Goal: Task Accomplishment & Management: Use online tool/utility

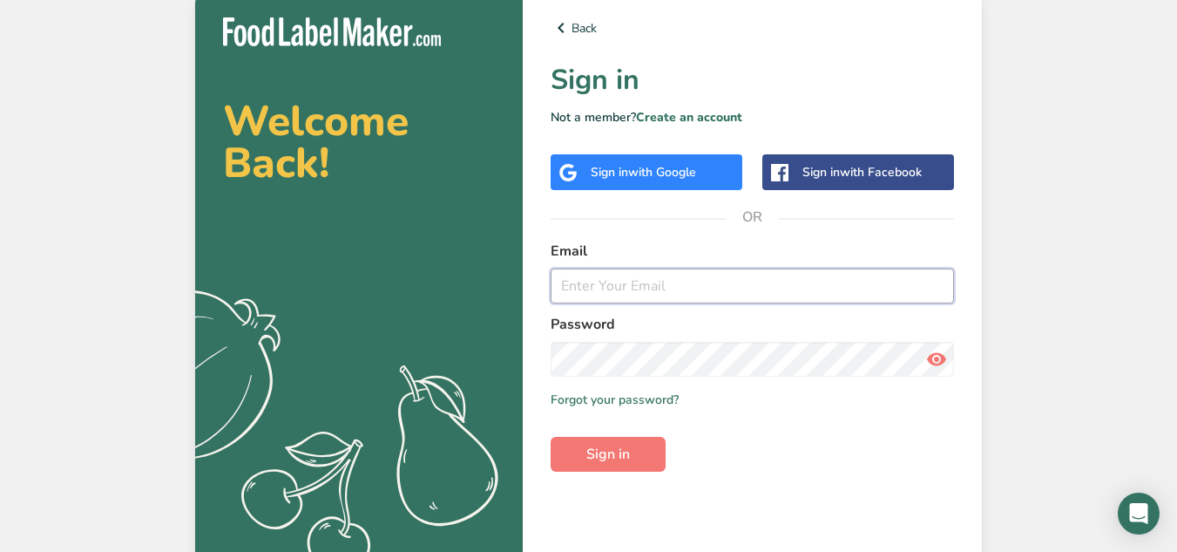
click at [622, 286] on input "email" at bounding box center [752, 285] width 403 height 35
type input "[EMAIL_ADDRESS][DOMAIN_NAME]"
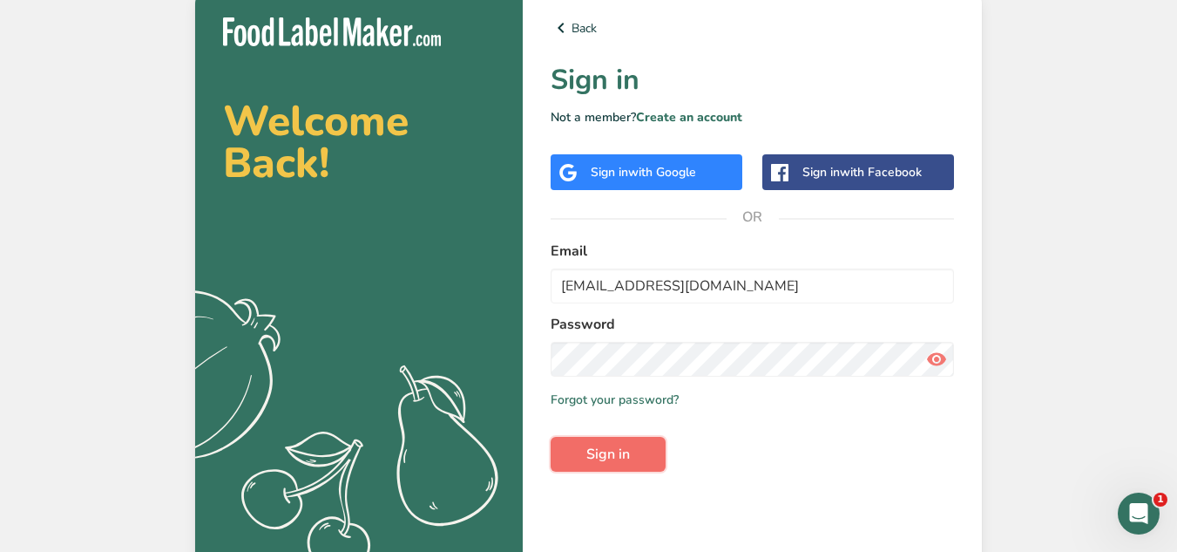
click at [600, 461] on span "Sign in" at bounding box center [608, 453] width 44 height 21
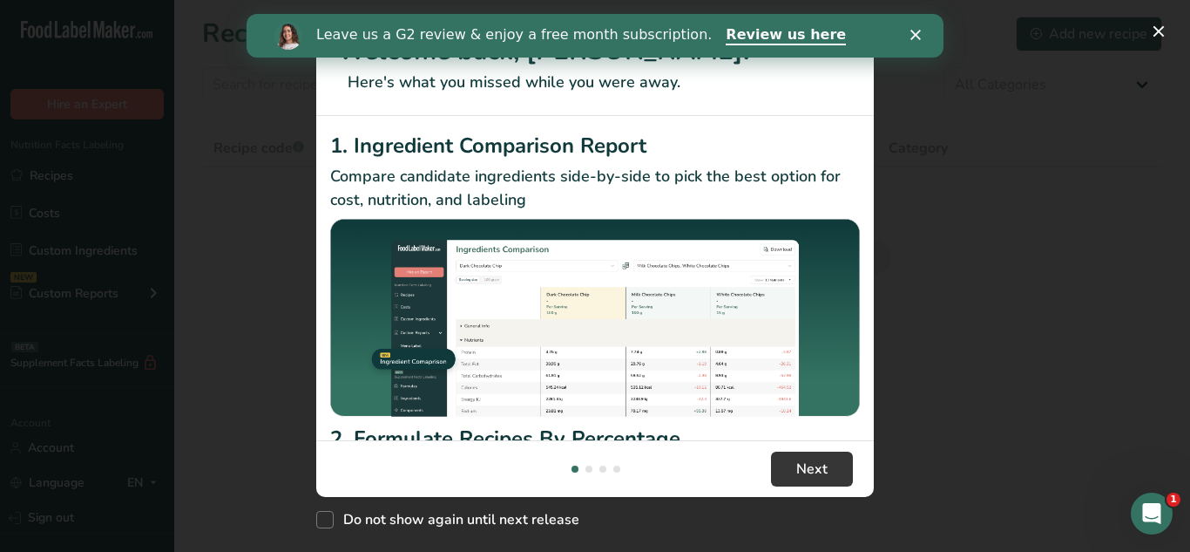
click at [1146, 299] on div "New Features" at bounding box center [595, 276] width 1190 height 552
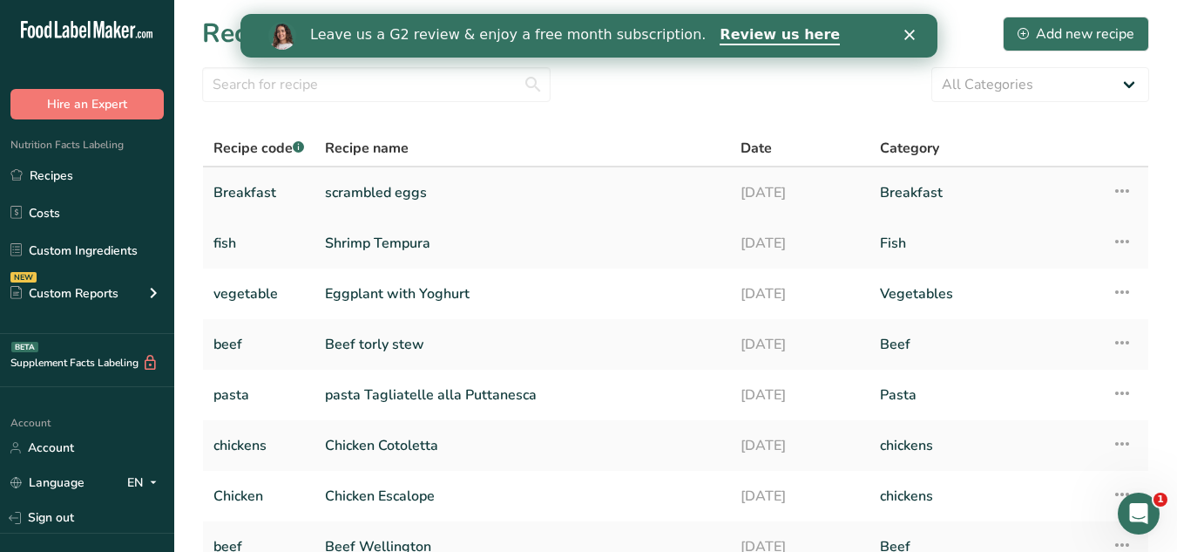
click at [390, 189] on link "scrambled eggs" at bounding box center [522, 192] width 395 height 37
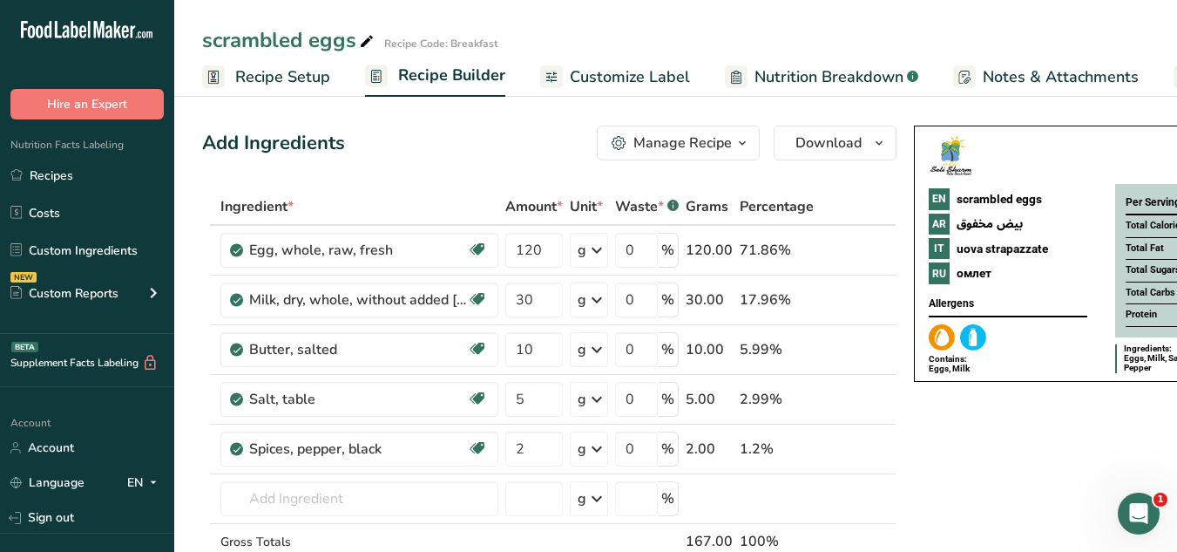
click at [621, 77] on span "Customize Label" at bounding box center [630, 77] width 120 height 24
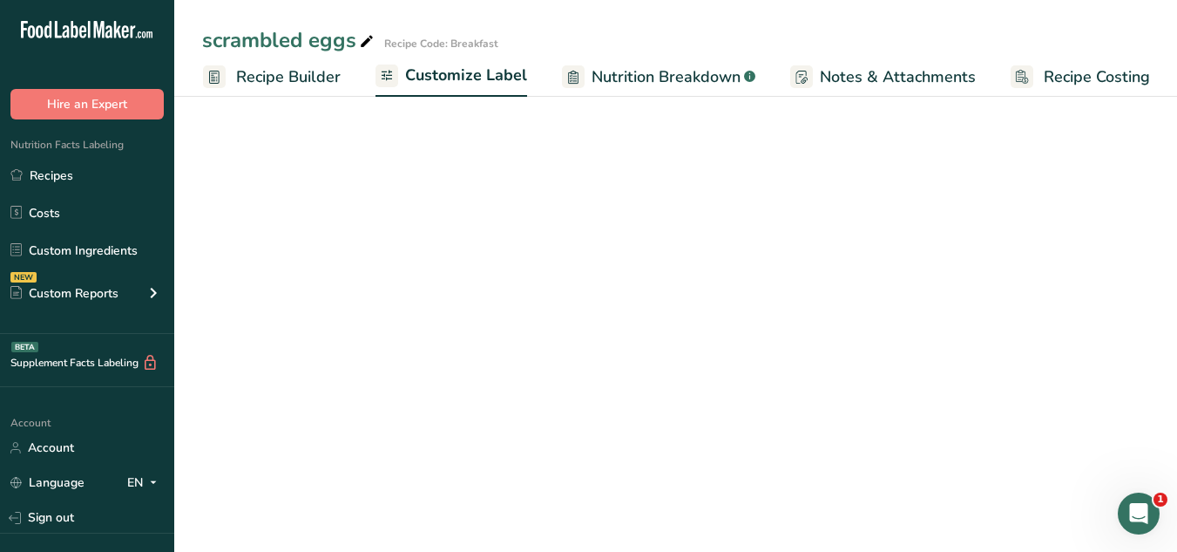
scroll to position [0, 163]
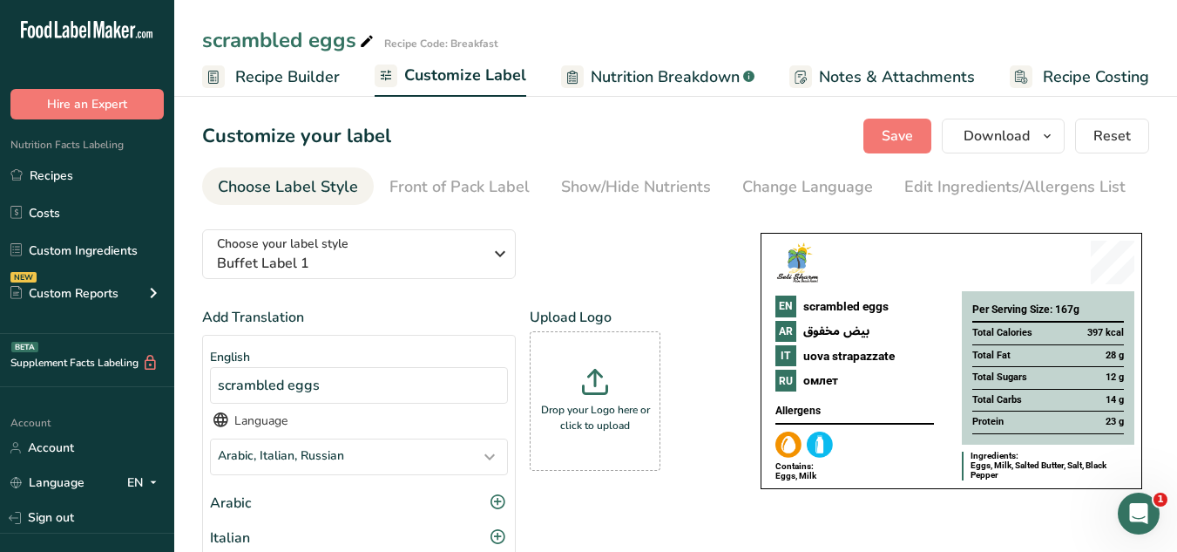
click at [1067, 65] on span "Recipe Costing" at bounding box center [1096, 77] width 106 height 24
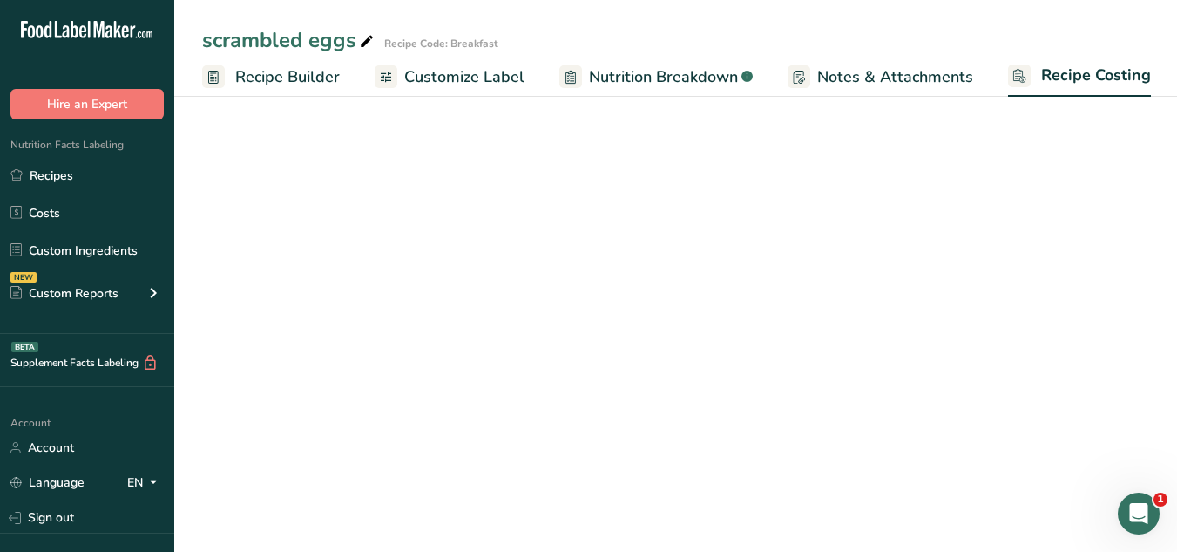
select select "1"
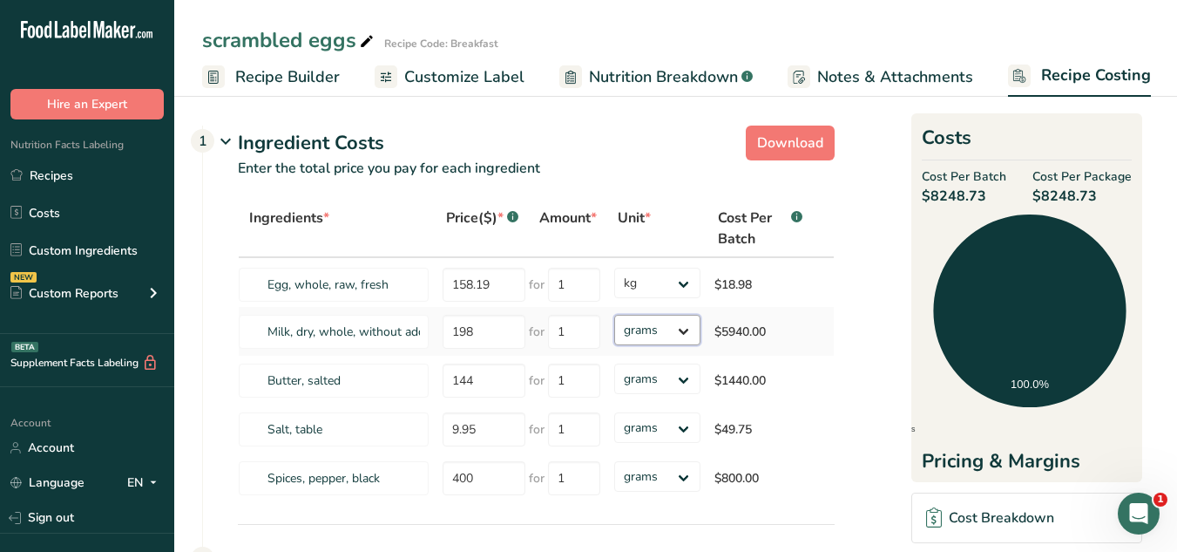
click at [680, 325] on select "grams kg mg mcg lb oz" at bounding box center [657, 330] width 86 height 30
select select "1"
click at [614, 315] on select "grams kg mg mcg lb oz" at bounding box center [657, 330] width 86 height 30
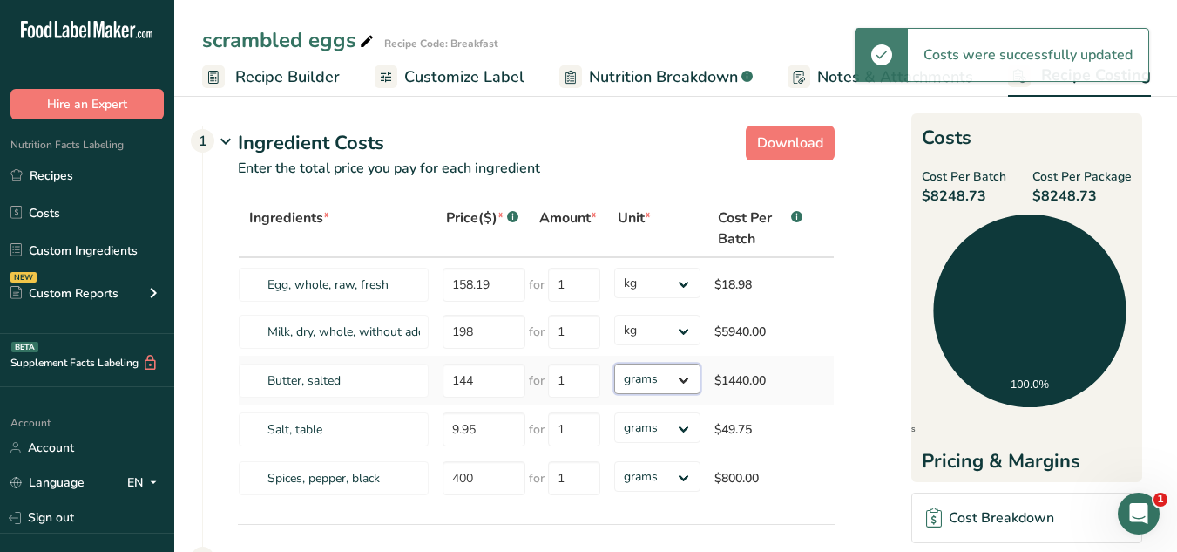
click at [681, 382] on select "grams kg mg mcg lb oz" at bounding box center [657, 378] width 86 height 30
select select "1"
click at [614, 363] on select "grams kg mg mcg lb oz" at bounding box center [657, 378] width 86 height 30
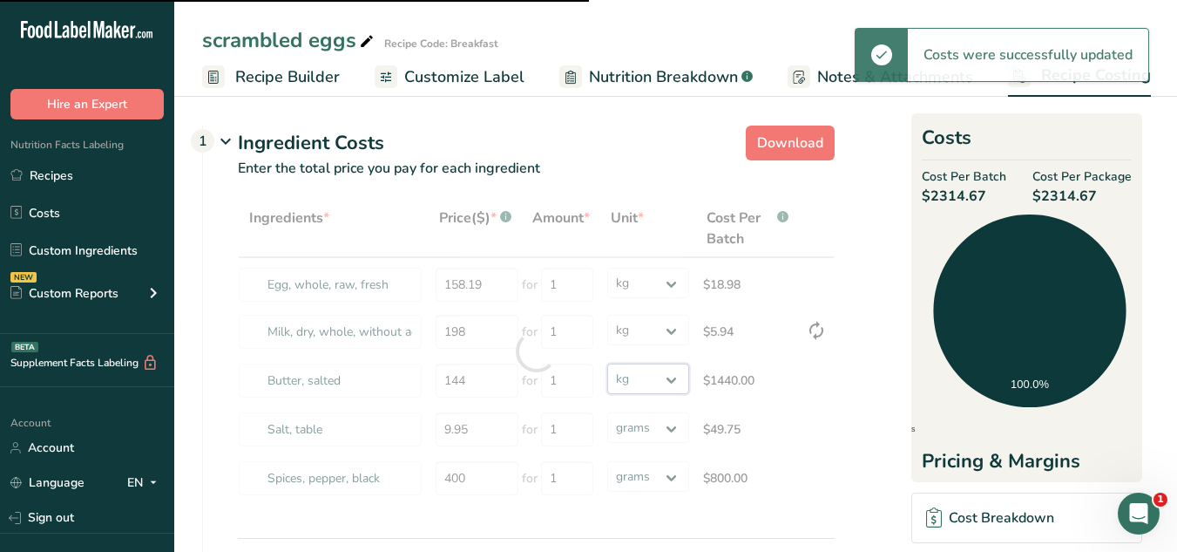
select select
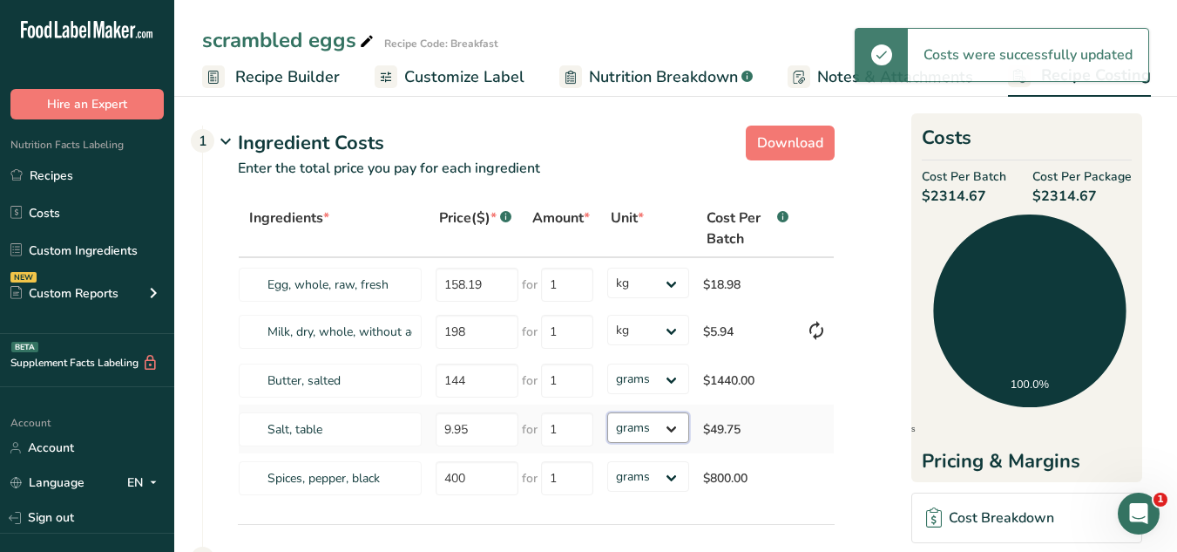
click at [682, 430] on select "grams kg mg mcg lb oz" at bounding box center [648, 427] width 82 height 30
select select "1"
click at [607, 412] on select "grams kg mg mcg lb oz" at bounding box center [648, 427] width 82 height 30
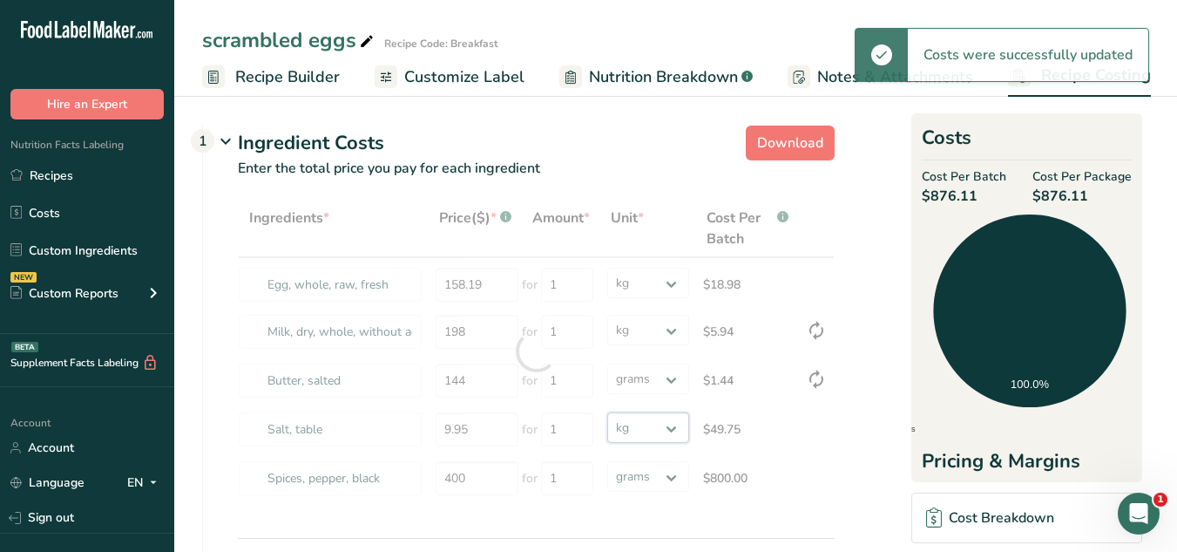
select select "1"
select select
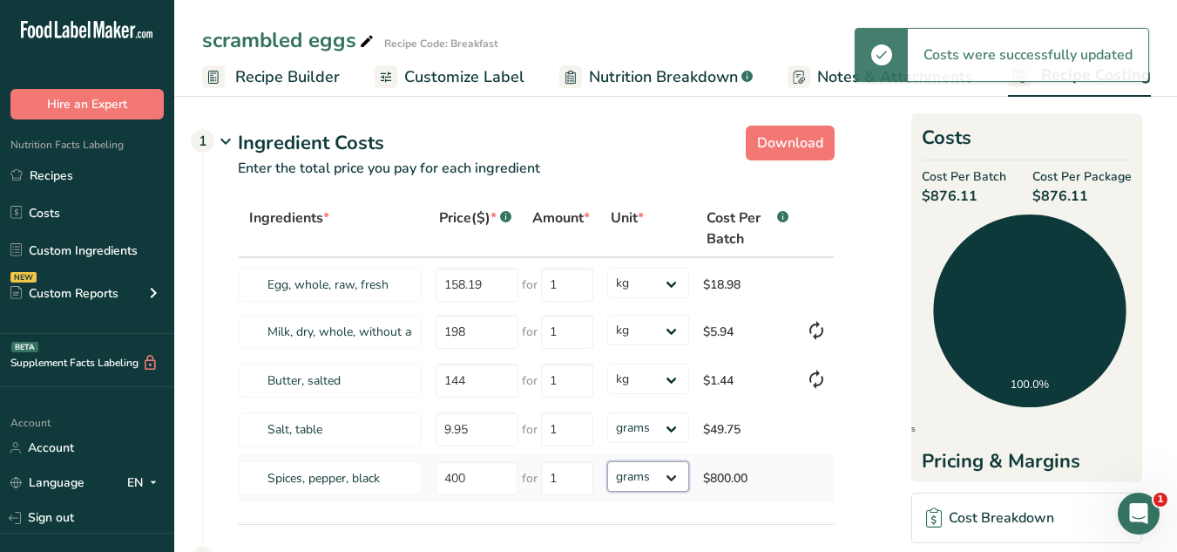
click at [670, 478] on select "grams kg mg mcg lb oz" at bounding box center [648, 476] width 82 height 30
select select "1"
click at [607, 461] on select "grams kg mg mcg lb oz" at bounding box center [648, 476] width 82 height 30
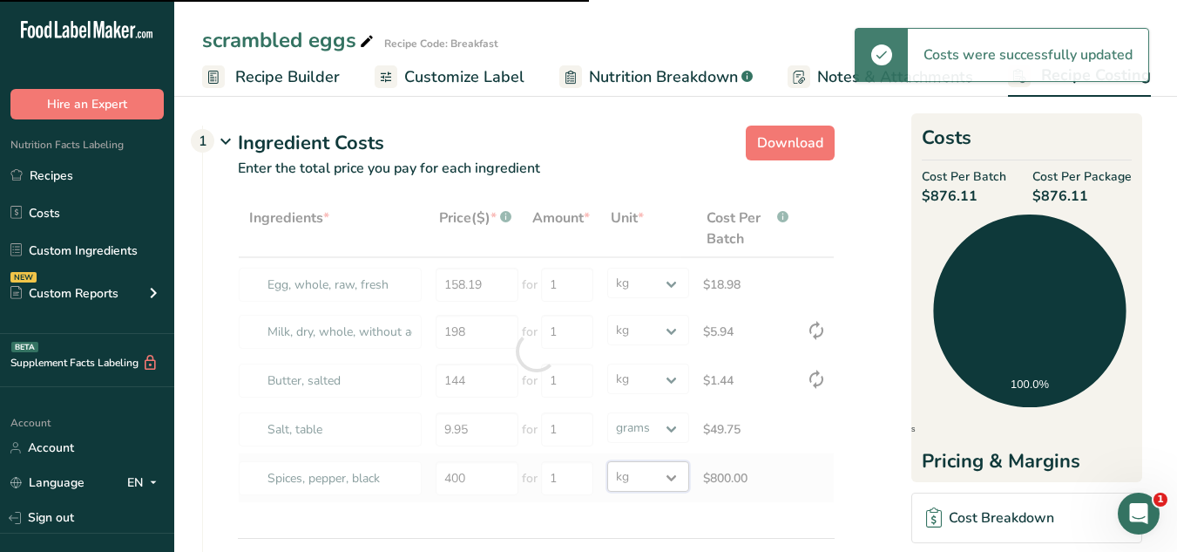
select select "1"
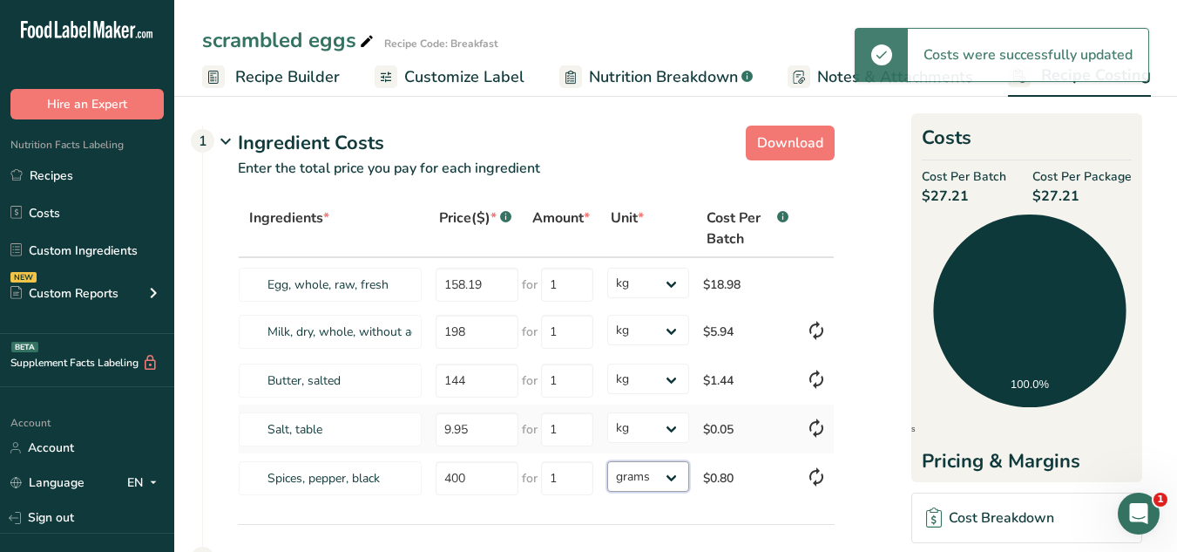
select select "1"
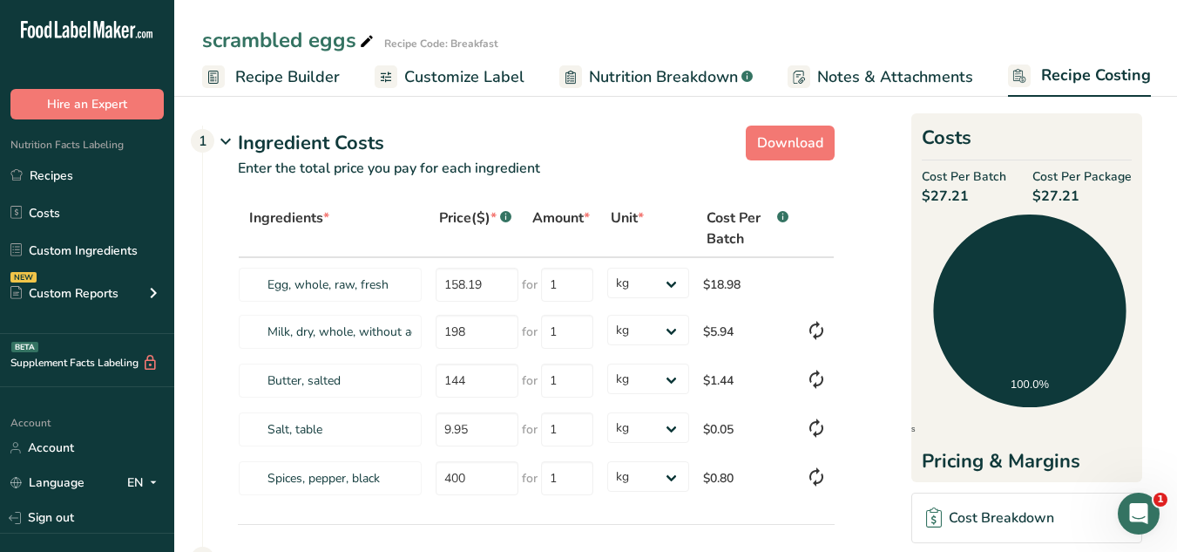
click at [305, 76] on span "Recipe Builder" at bounding box center [287, 77] width 105 height 24
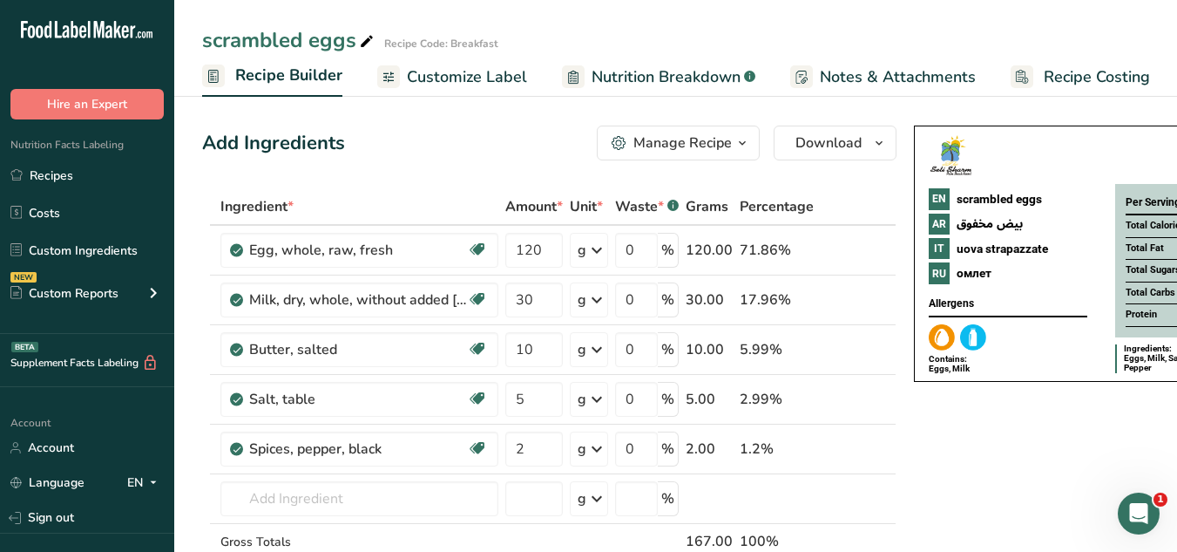
click at [305, 76] on span "Recipe Builder" at bounding box center [288, 76] width 107 height 24
click at [527, 248] on input "120" at bounding box center [534, 250] width 58 height 35
type input "100"
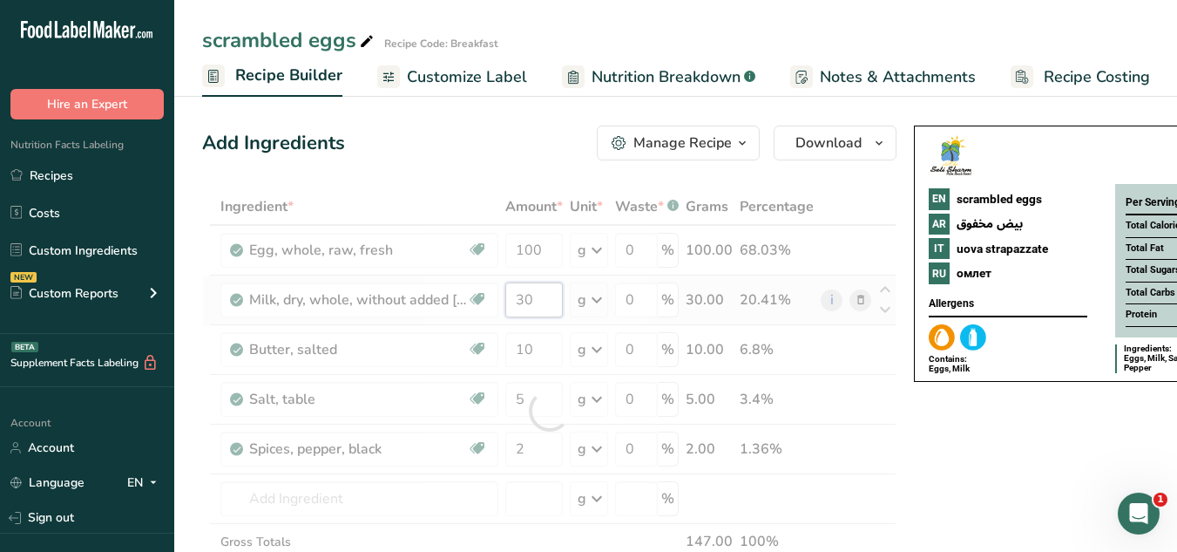
click at [521, 298] on div "Ingredient * Amount * Unit * Waste * .a-a{fill:#347362;}.b-a{fill:#fff;} Grams …" at bounding box center [549, 410] width 694 height 444
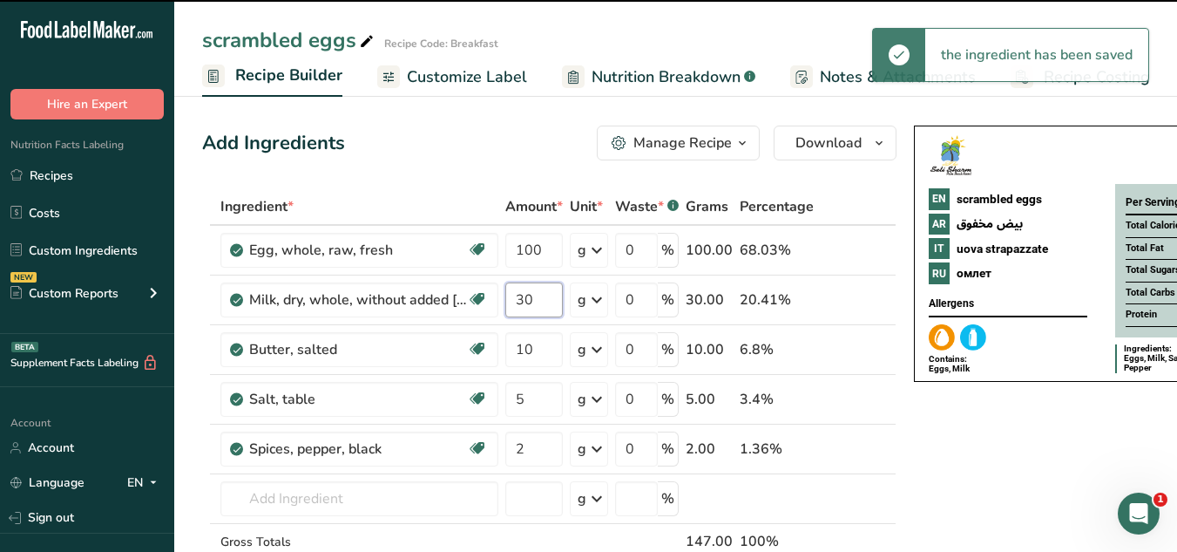
click at [520, 298] on input "30" at bounding box center [534, 299] width 58 height 35
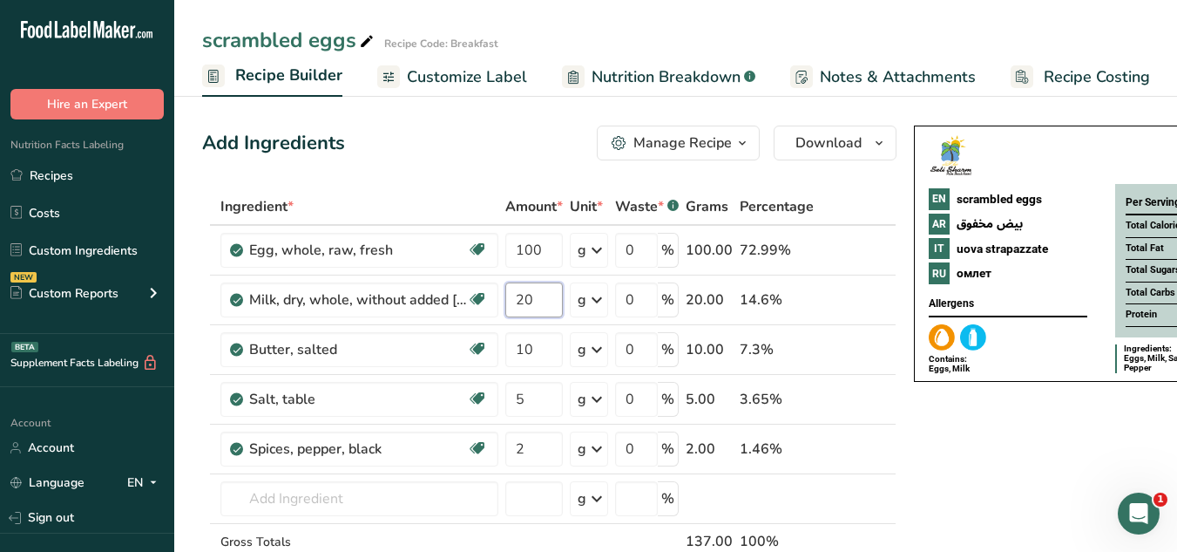
type input "20"
click at [1079, 79] on span "Recipe Costing" at bounding box center [1097, 77] width 106 height 24
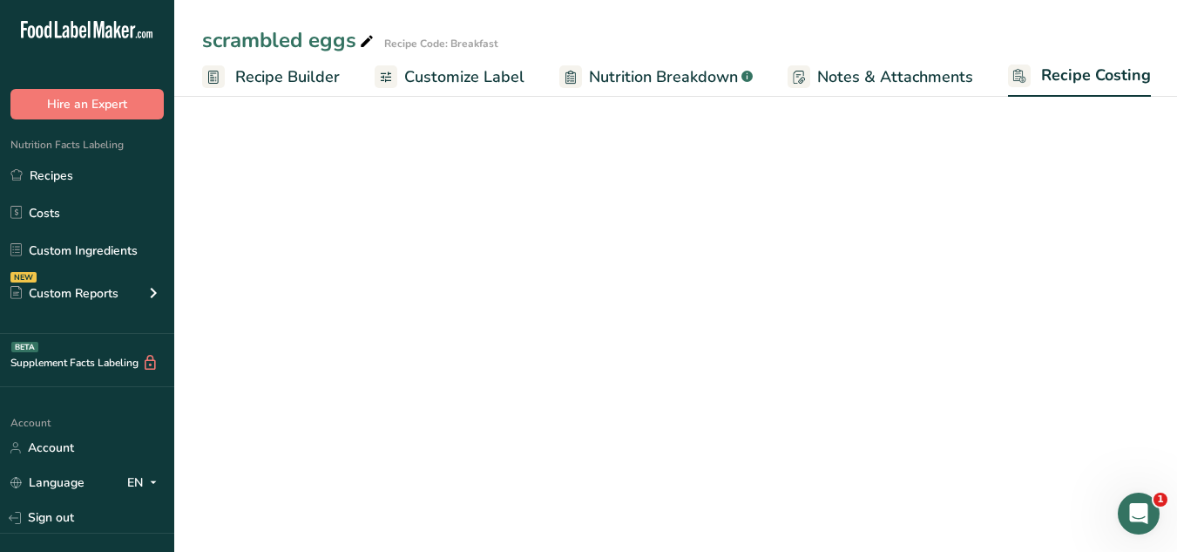
select select "1"
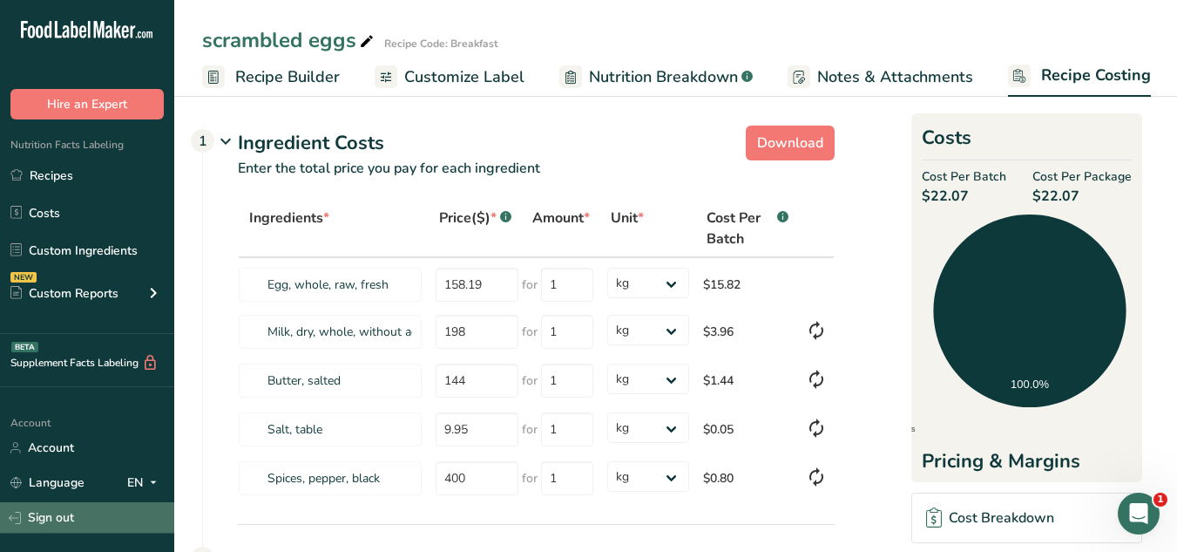
click at [64, 518] on link "Sign out" at bounding box center [87, 517] width 174 height 30
